Goal: Find contact information: Find contact information

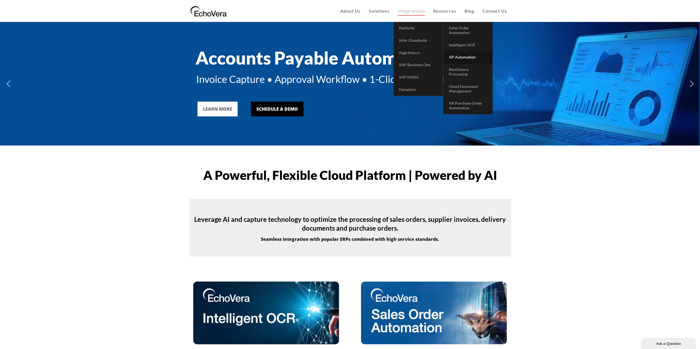
click at [462, 55] on span "AP Automation" at bounding box center [462, 57] width 27 height 5
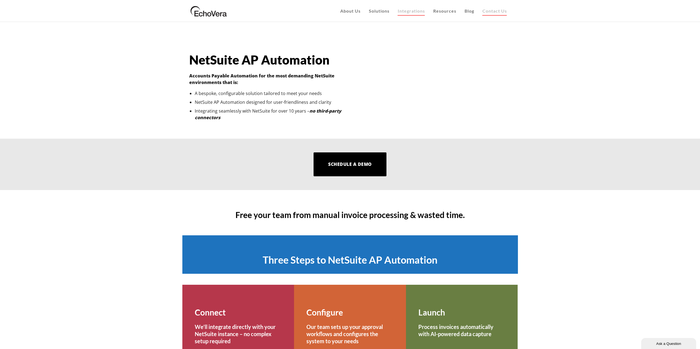
click at [492, 9] on span "Contact Us" at bounding box center [494, 10] width 24 height 5
